Goal: Information Seeking & Learning: Learn about a topic

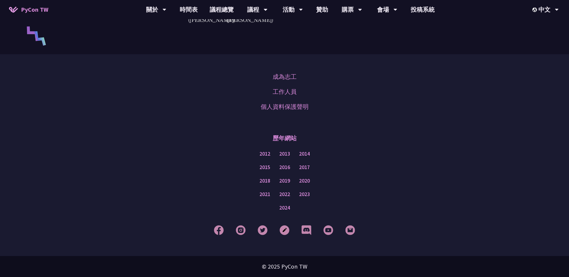
scroll to position [1511, 0]
click at [281, 76] on link "成為志工" at bounding box center [285, 76] width 24 height 9
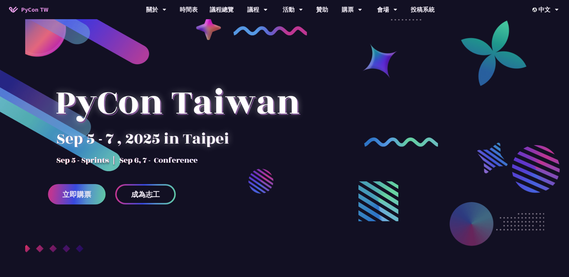
scroll to position [0, 0]
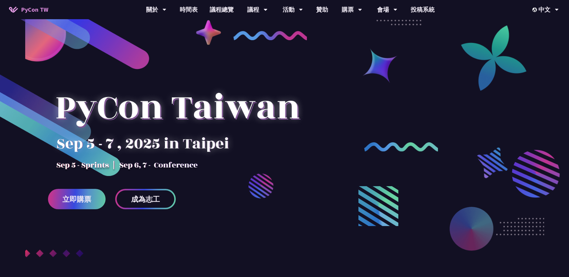
drag, startPoint x: 407, startPoint y: 197, endPoint x: 406, endPoint y: 119, distance: 77.4
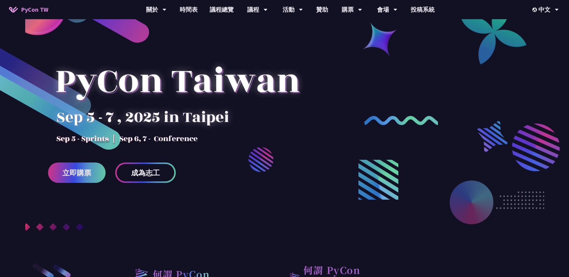
scroll to position [30, 0]
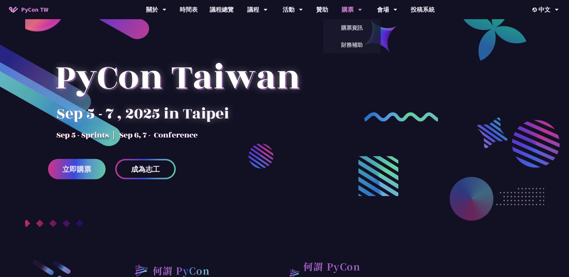
click at [353, 10] on div "購票" at bounding box center [352, 9] width 20 height 19
click at [356, 23] on link "購票資訊" at bounding box center [352, 28] width 58 height 14
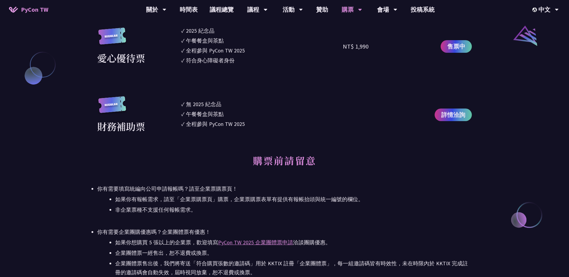
scroll to position [690, 0]
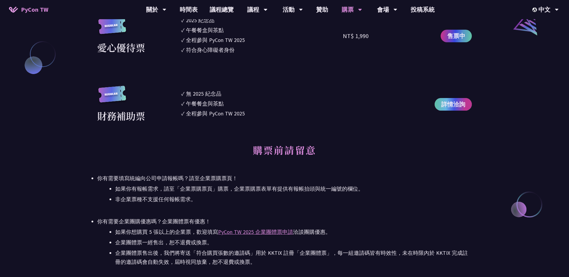
click at [457, 108] on span "詳情洽詢" at bounding box center [453, 104] width 24 height 9
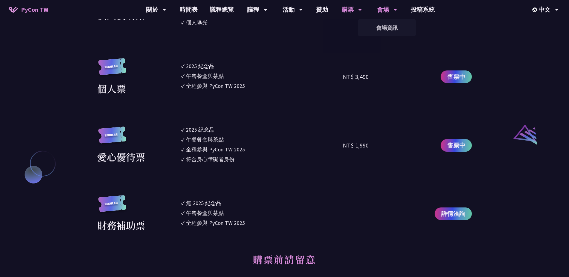
scroll to position [570, 0]
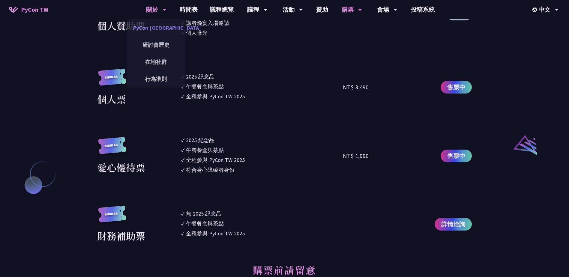
click at [160, 26] on link "PyCon [GEOGRAPHIC_DATA]" at bounding box center [156, 28] width 58 height 14
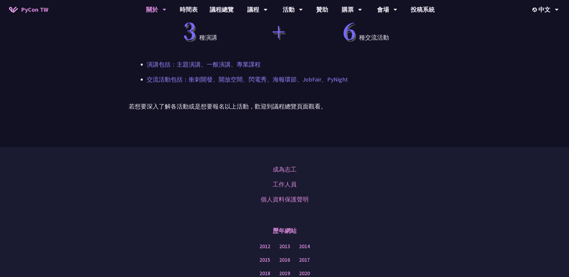
scroll to position [488, 0]
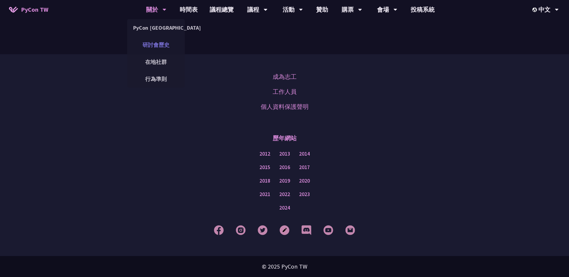
click at [161, 44] on link "研討會歷史" at bounding box center [156, 45] width 58 height 14
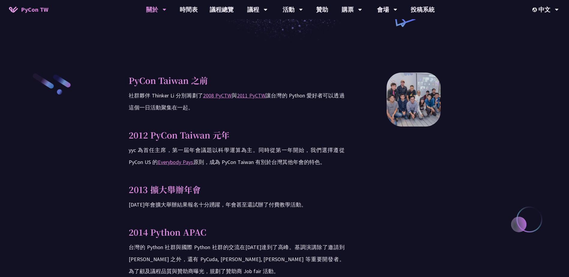
scroll to position [180, 0]
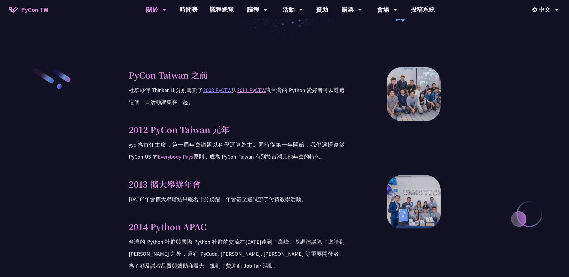
click at [224, 89] on link "2008 PyCTW" at bounding box center [217, 90] width 29 height 7
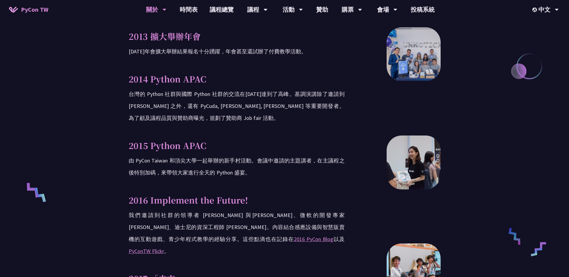
scroll to position [210, 0]
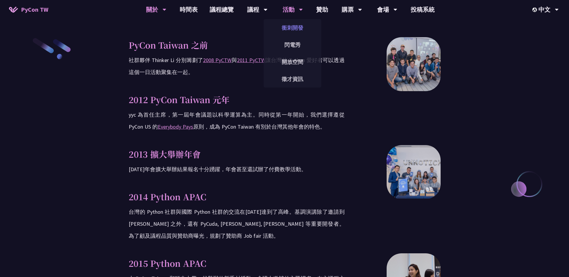
click at [295, 31] on link "衝刺開發" at bounding box center [293, 28] width 58 height 14
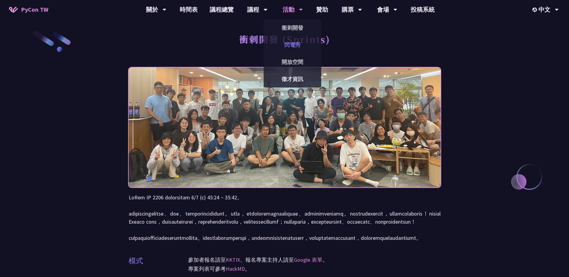
click at [290, 42] on link "閃電秀" at bounding box center [293, 45] width 58 height 14
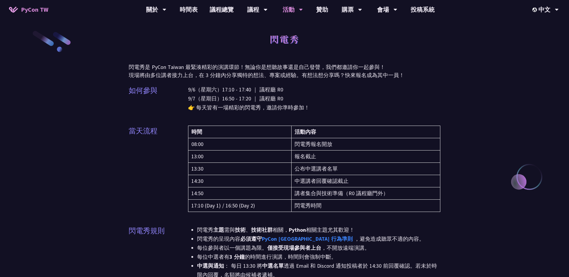
drag, startPoint x: 332, startPoint y: 65, endPoint x: 329, endPoint y: 51, distance: 14.2
click at [298, 58] on link "開放空間" at bounding box center [293, 62] width 58 height 14
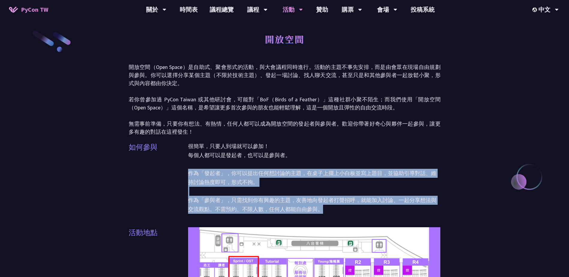
drag, startPoint x: 207, startPoint y: 171, endPoint x: 337, endPoint y: 206, distance: 135.2
click at [337, 206] on p "很簡單，只要人到場就可以參加！ 每個人都可以是發起者，也可以是參與者。 作為「發起者」，你可以提出任何想討論的主題，在桌子上擺上小白板並寫上題目，並協助引導對…" at bounding box center [314, 178] width 253 height 72
drag, startPoint x: 337, startPoint y: 206, endPoint x: 296, endPoint y: 210, distance: 41.0
click at [296, 210] on p "很簡單，只要人到場就可以參加！ 每個人都可以是發起者，也可以是參與者。 作為「發起者」，你可以提出任何想討論的主題，在桌子上擺上小白板並寫上題目，並協助引導對…" at bounding box center [314, 178] width 253 height 72
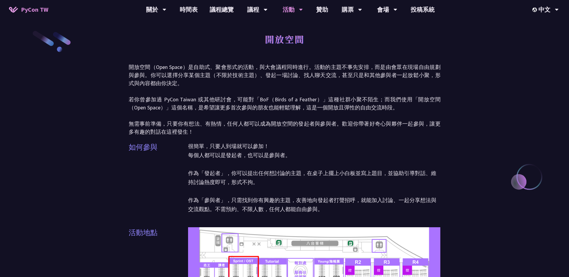
drag, startPoint x: 57, startPoint y: 186, endPoint x: 83, endPoint y: 75, distance: 113.9
click at [299, 77] on link "徵才資訊" at bounding box center [293, 79] width 58 height 14
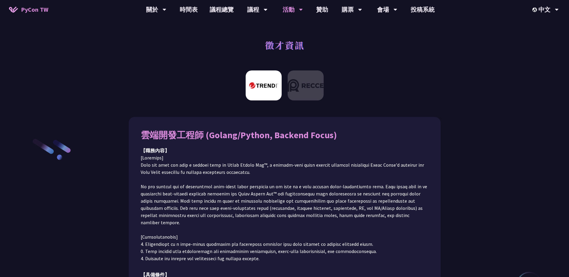
click at [266, 88] on img at bounding box center [264, 86] width 36 height 30
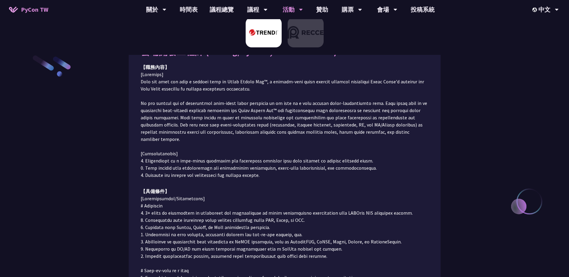
scroll to position [128, 0]
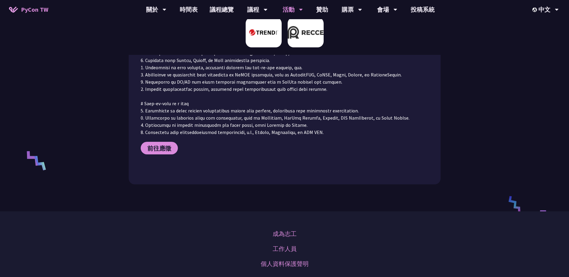
click at [315, 36] on img at bounding box center [306, 32] width 36 height 30
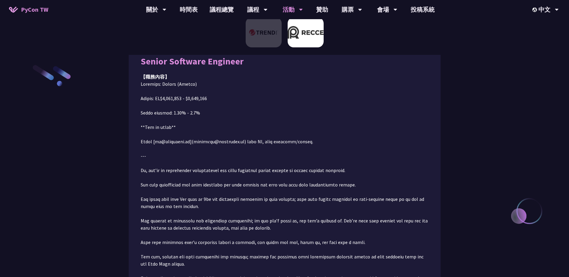
scroll to position [26, 0]
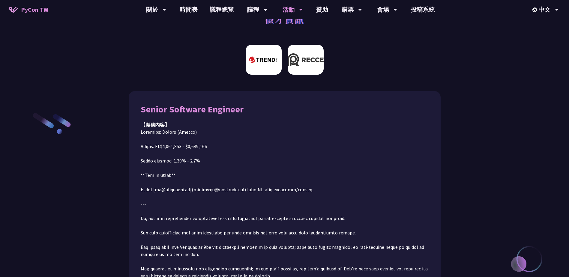
click at [269, 50] on img at bounding box center [264, 60] width 36 height 30
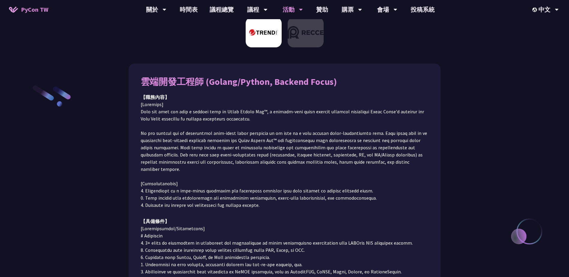
scroll to position [68, 0]
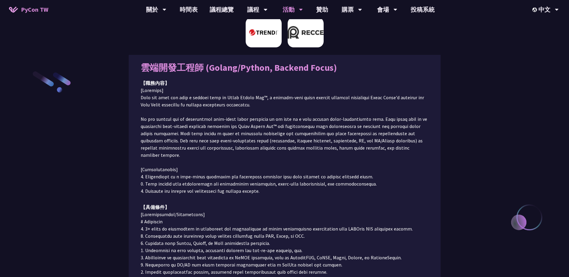
click at [297, 36] on img at bounding box center [306, 32] width 36 height 30
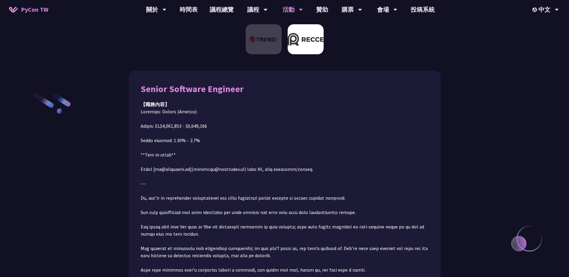
scroll to position [0, 0]
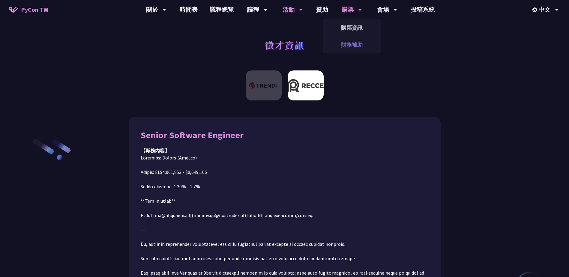
click at [345, 42] on link "財務補助" at bounding box center [352, 45] width 58 height 14
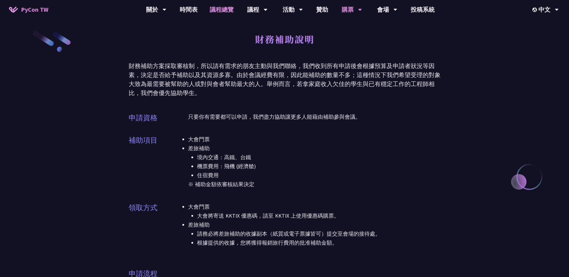
click at [218, 11] on link "議程總覽" at bounding box center [222, 9] width 36 height 19
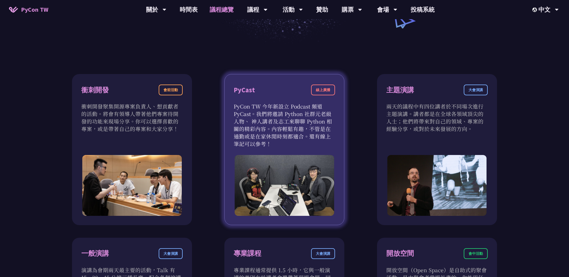
scroll to position [180, 0]
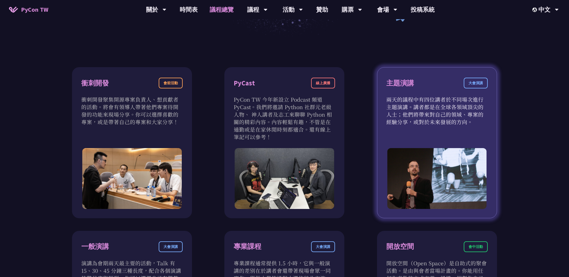
click at [407, 126] on div "主題演講 大會演講 兩天的議程中有四位講者於不同場次進行主題演講。講者都是在全球各領域頂尖的人士；他們將帶來對自己的領域、專案的經驗分享，或對於未來發展的方向。" at bounding box center [437, 142] width 120 height 151
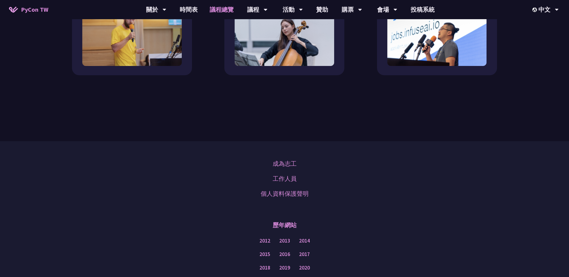
scroll to position [0, 0]
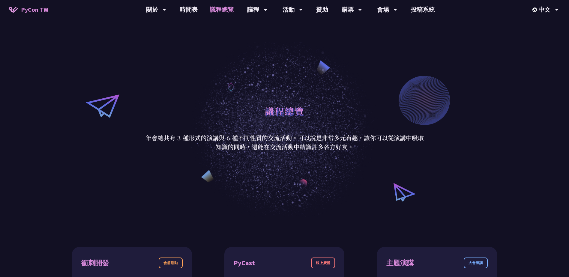
drag, startPoint x: 98, startPoint y: 204, endPoint x: 143, endPoint y: 36, distance: 173.9
click at [37, 10] on span "PyCon TW" at bounding box center [34, 9] width 27 height 9
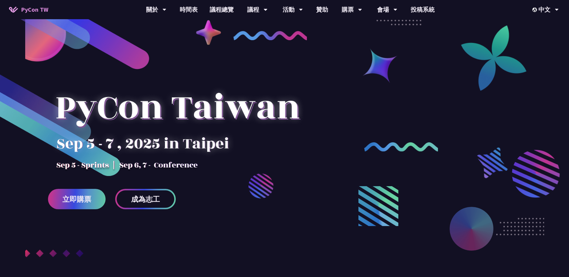
click at [170, 167] on div at bounding box center [177, 118] width 259 height 105
drag, startPoint x: 162, startPoint y: 107, endPoint x: 185, endPoint y: -31, distance: 140.4
